Goal: Find specific page/section: Find specific page/section

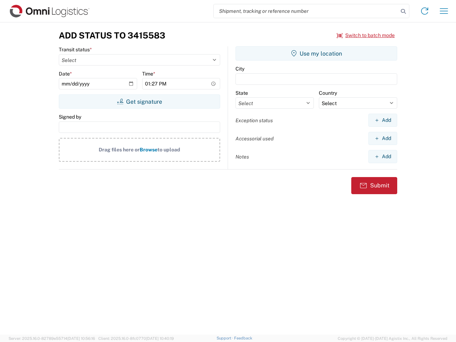
click at [306, 11] on input "search" at bounding box center [306, 11] width 184 height 14
click at [403, 11] on icon at bounding box center [403, 11] width 10 height 10
click at [424, 11] on icon at bounding box center [424, 10] width 11 height 11
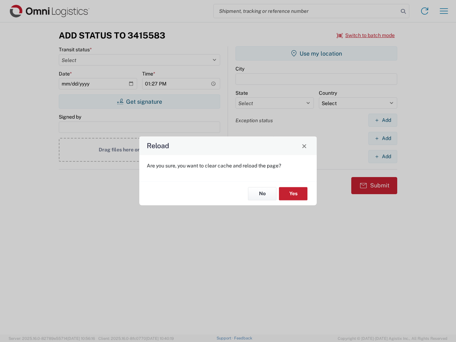
click at [366, 35] on div "Reload Are you sure, you want to clear cache and reload the page? No Yes" at bounding box center [228, 171] width 456 height 342
click at [139, 101] on div "Reload Are you sure, you want to clear cache and reload the page? No Yes" at bounding box center [228, 171] width 456 height 342
click at [316, 53] on div "Reload Are you sure, you want to clear cache and reload the page? No Yes" at bounding box center [228, 171] width 456 height 342
click at [382, 120] on div "Reload Are you sure, you want to clear cache and reload the page? No Yes" at bounding box center [228, 171] width 456 height 342
click at [382, 138] on div "Reload Are you sure, you want to clear cache and reload the page? No Yes" at bounding box center [228, 171] width 456 height 342
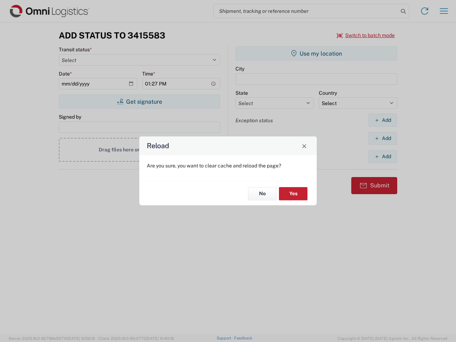
click at [382, 156] on div "Reload Are you sure, you want to clear cache and reload the page? No Yes" at bounding box center [228, 171] width 456 height 342
